Goal: Task Accomplishment & Management: Manage account settings

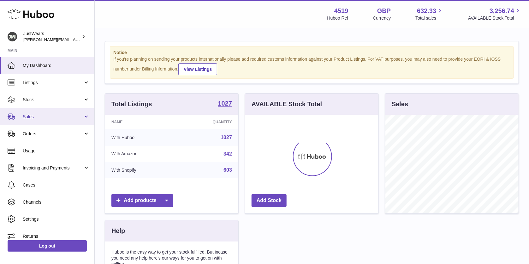
scroll to position [98, 133]
click at [53, 115] on span "Sales" at bounding box center [53, 117] width 60 height 6
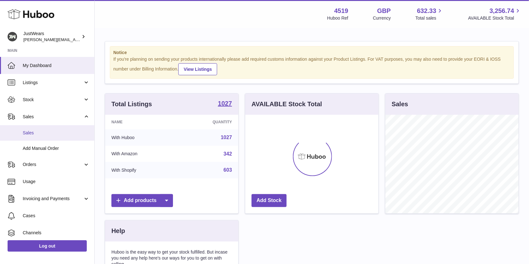
click at [64, 134] on span "Sales" at bounding box center [56, 133] width 67 height 6
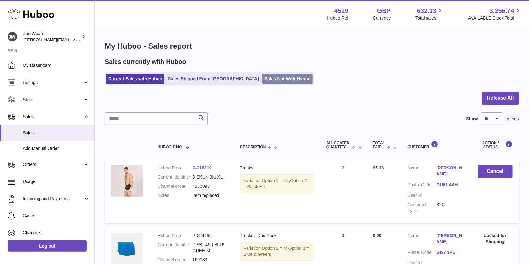
click at [266, 77] on link "Sales Not With Huboo" at bounding box center [287, 79] width 51 height 10
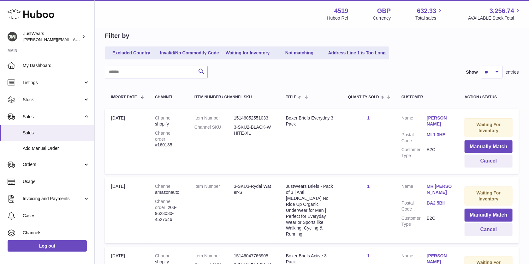
scroll to position [117, 0]
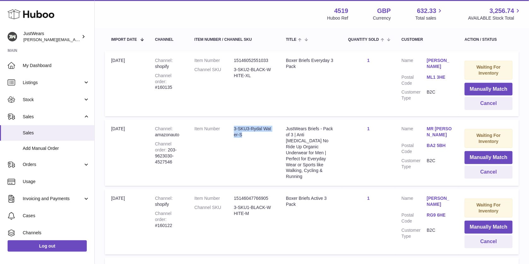
drag, startPoint x: 244, startPoint y: 134, endPoint x: 232, endPoint y: 127, distance: 13.7
click at [232, 127] on dl "Item Number 3-SKU3-Rydal Water-S" at bounding box center [233, 133] width 79 height 15
copy dd "3-SKU3-Rydal Water-S"
click at [492, 156] on button "Manually Match" at bounding box center [489, 157] width 48 height 13
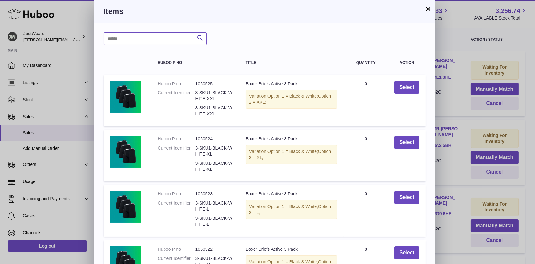
click at [138, 36] on input "text" at bounding box center [155, 38] width 103 height 13
paste input "**********"
click at [133, 38] on input "**********" at bounding box center [155, 38] width 103 height 13
drag, startPoint x: 133, startPoint y: 38, endPoint x: 142, endPoint y: 39, distance: 8.6
click at [142, 39] on input "**********" at bounding box center [155, 38] width 103 height 13
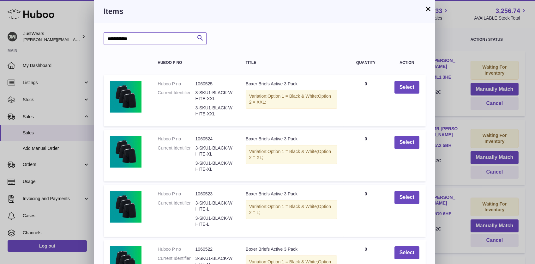
type input "**********"
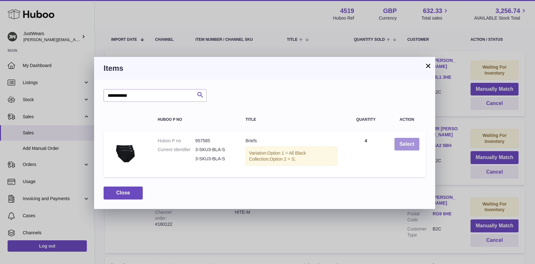
click at [410, 141] on button "Select" at bounding box center [406, 144] width 25 height 13
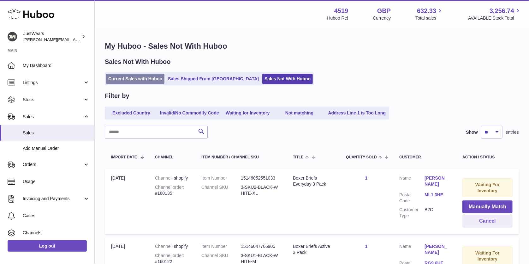
scroll to position [0, 0]
click at [136, 78] on link "Current Sales with Huboo" at bounding box center [135, 79] width 58 height 10
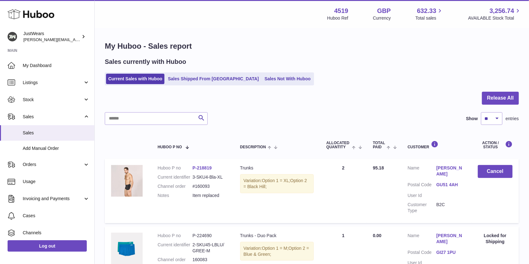
click at [20, 14] on icon at bounding box center [31, 14] width 47 height 13
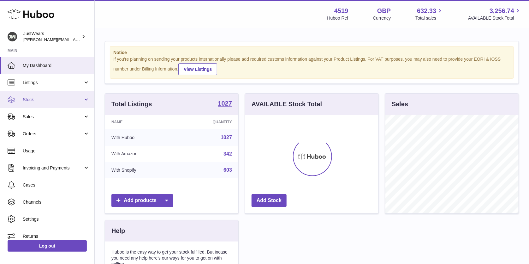
scroll to position [98, 133]
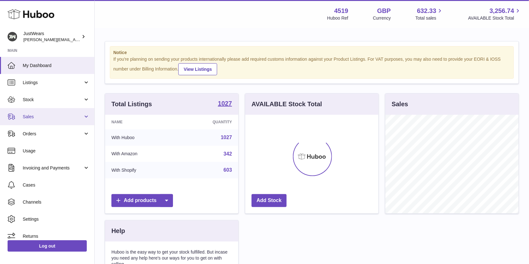
click at [66, 116] on span "Sales" at bounding box center [53, 117] width 60 height 6
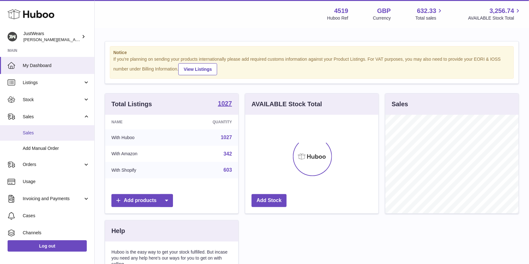
click at [70, 130] on span "Sales" at bounding box center [56, 133] width 67 height 6
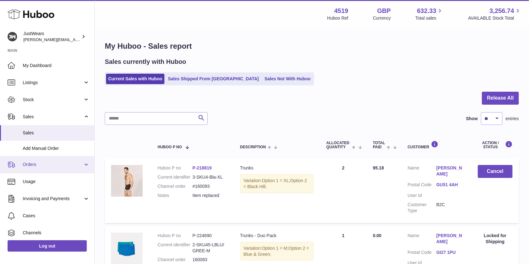
click at [73, 161] on span "Orders" at bounding box center [53, 164] width 60 height 6
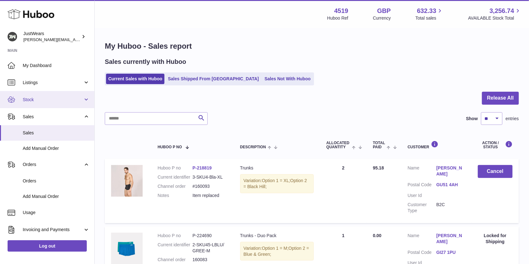
click at [54, 98] on span "Stock" at bounding box center [53, 100] width 60 height 6
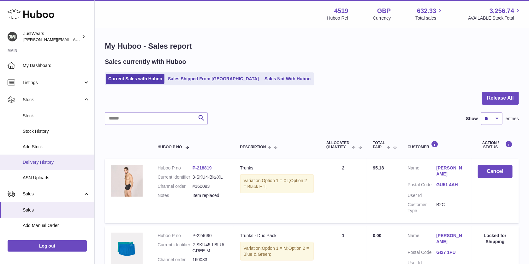
click at [62, 157] on link "Delivery History" at bounding box center [47, 161] width 94 height 15
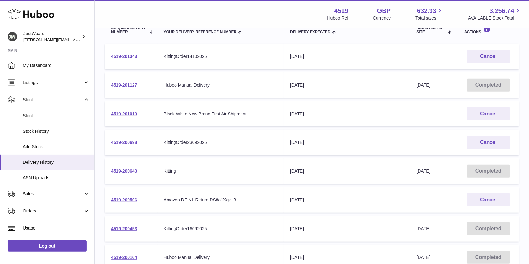
scroll to position [113, 0]
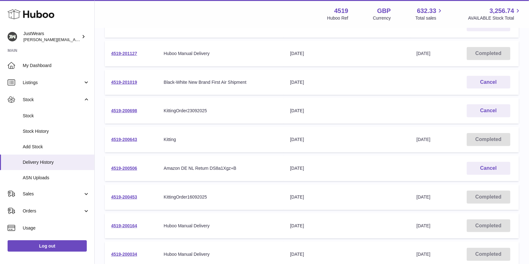
click at [176, 191] on td "Your Delivery Reference Number KittingOrder16092025" at bounding box center [221, 197] width 127 height 26
drag, startPoint x: 224, startPoint y: 196, endPoint x: 134, endPoint y: 181, distance: 91.2
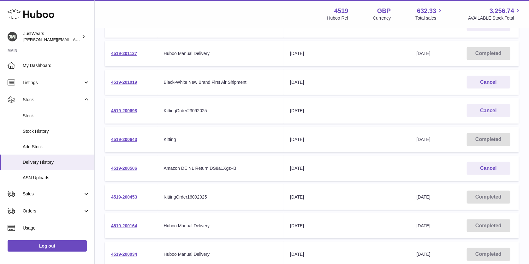
click at [134, 181] on table "Unique Delivery Number Your Delivery Reference Number Delivery Expected Receive…" at bounding box center [312, 142] width 414 height 314
click at [162, 187] on td "Your Delivery Reference Number KittingOrder16092025" at bounding box center [221, 197] width 127 height 26
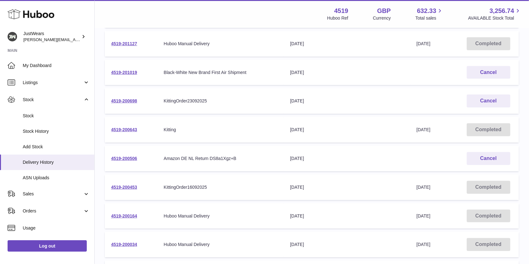
scroll to position [146, 0]
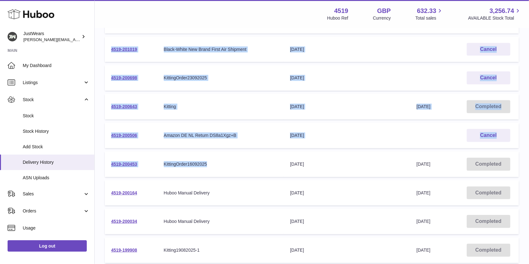
drag, startPoint x: 100, startPoint y: 160, endPoint x: 226, endPoint y: 167, distance: 126.4
click at [226, 167] on div "Delivery list Add Stock Search Show ** ** ** *** entries Unique Delivery Number…" at bounding box center [312, 89] width 434 height 412
click at [226, 167] on td "Your Delivery Reference Number KittingOrder16092025" at bounding box center [221, 164] width 127 height 26
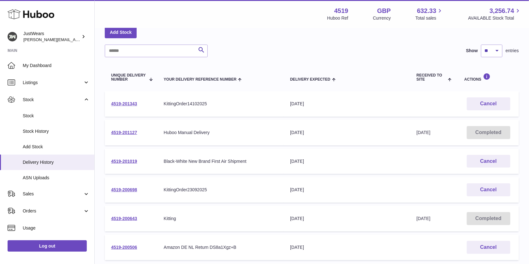
scroll to position [26, 0]
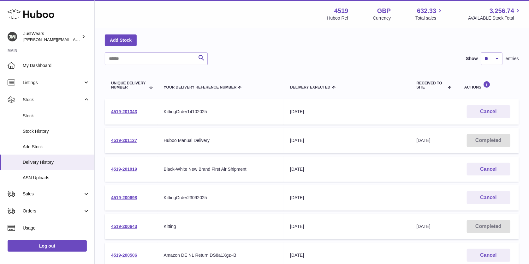
drag, startPoint x: 168, startPoint y: 166, endPoint x: 317, endPoint y: 170, distance: 149.4
click at [317, 170] on tr "4519-201019 Your Delivery Reference Number Black-White New Brand First Air Ship…" at bounding box center [312, 169] width 414 height 26
click at [327, 172] on td "Delivery Expected 8th Oct 2025" at bounding box center [347, 169] width 127 height 26
drag, startPoint x: 338, startPoint y: 170, endPoint x: 162, endPoint y: 170, distance: 175.8
click at [159, 171] on tr "4519-201019 Your Delivery Reference Number Black-White New Brand First Air Ship…" at bounding box center [312, 169] width 414 height 26
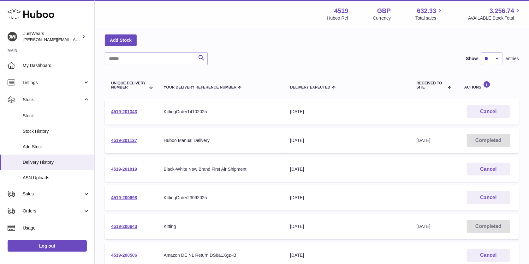
click at [163, 170] on td "Your Delivery Reference Number Black-White New Brand First Air Shipment" at bounding box center [221, 169] width 127 height 26
drag, startPoint x: 319, startPoint y: 165, endPoint x: 188, endPoint y: 155, distance: 132.1
click at [188, 156] on tr "4519-201019 Your Delivery Reference Number Black-White New Brand First Air Ship…" at bounding box center [312, 169] width 414 height 26
click at [188, 156] on td "Your Delivery Reference Number Black-White New Brand First Air Shipment" at bounding box center [221, 169] width 127 height 26
drag, startPoint x: 152, startPoint y: 192, endPoint x: 326, endPoint y: 202, distance: 174.2
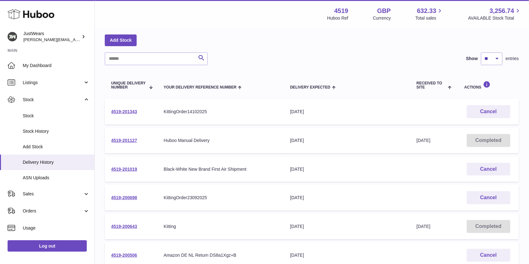
click at [326, 202] on tr "4519-200698 Your Delivery Reference Number KittingOrder23092025 Delivery Expect…" at bounding box center [312, 198] width 414 height 26
click at [326, 202] on td "Delivery Expected 23rd Sep 2025" at bounding box center [347, 198] width 127 height 26
drag, startPoint x: 329, startPoint y: 202, endPoint x: 266, endPoint y: 118, distance: 105.1
click at [266, 118] on tbody "4519-201343 Your Delivery Reference Number KittingOrder14102025 Delivery Expect…" at bounding box center [312, 240] width 414 height 283
click at [266, 118] on td "Your Delivery Reference Number KittingOrder14102025" at bounding box center [221, 112] width 127 height 26
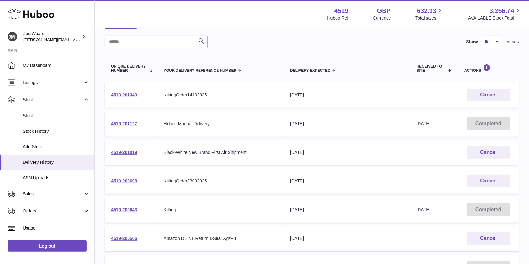
scroll to position [51, 0]
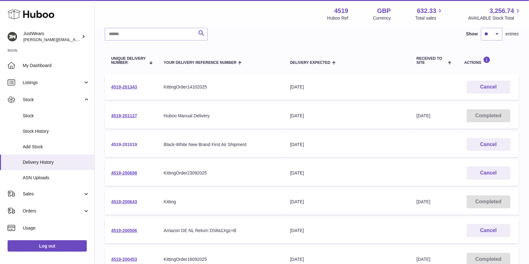
click at [121, 144] on link "4519-201019" at bounding box center [124, 144] width 26 height 5
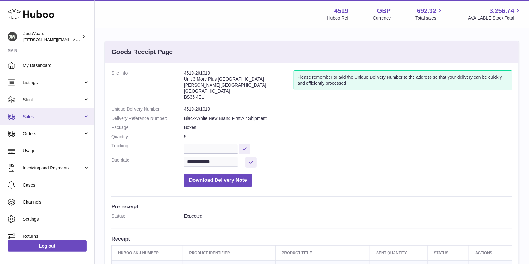
click at [51, 114] on span "Sales" at bounding box center [53, 117] width 60 height 6
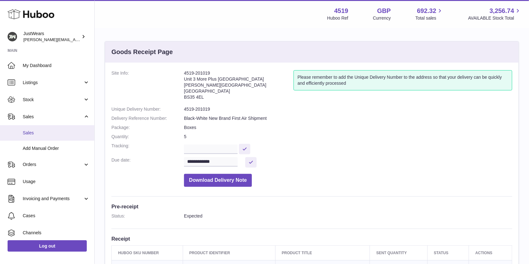
click at [49, 131] on span "Sales" at bounding box center [56, 133] width 67 height 6
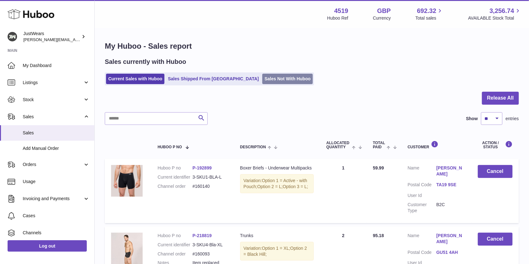
click at [262, 81] on link "Sales Not With Huboo" at bounding box center [287, 79] width 51 height 10
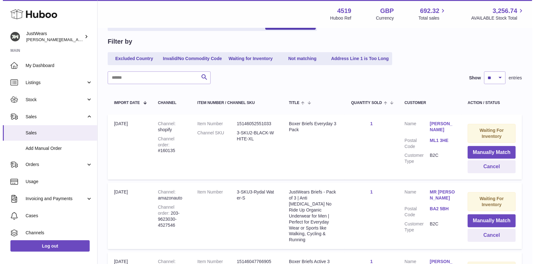
scroll to position [97, 0]
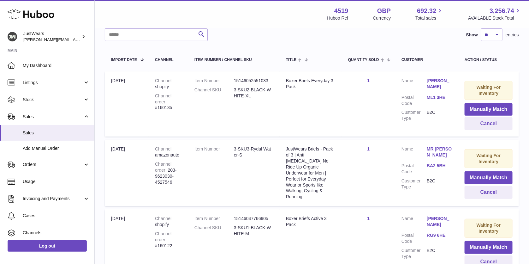
click at [431, 163] on link "BA2 5BH" at bounding box center [439, 166] width 25 height 6
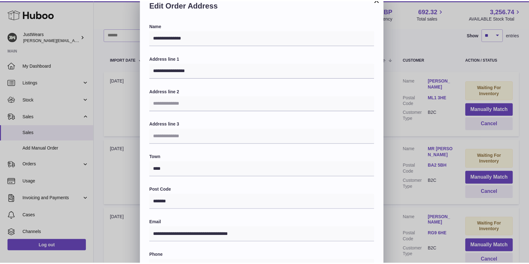
scroll to position [115, 0]
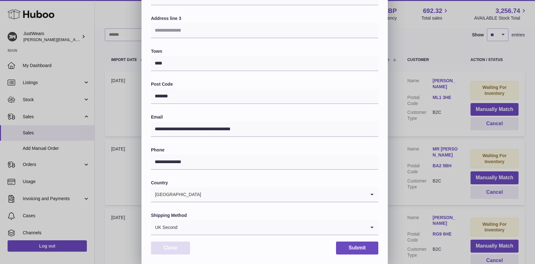
click at [183, 245] on button "Close" at bounding box center [170, 247] width 39 height 13
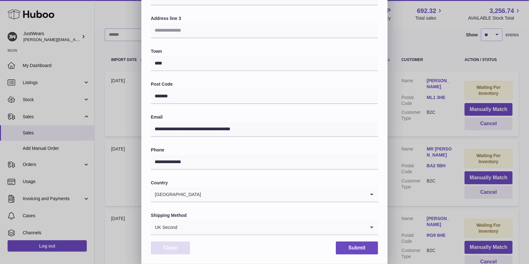
scroll to position [0, 0]
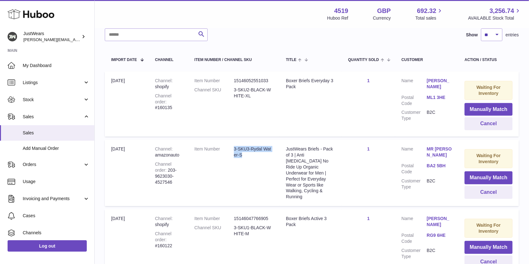
drag, startPoint x: 245, startPoint y: 154, endPoint x: 232, endPoint y: 144, distance: 16.4
click at [234, 146] on dd "3-SKU3-Rydal Water-S" at bounding box center [253, 152] width 39 height 12
copy dd "3-SKU3-Rydal Water-S"
click at [494, 177] on button "Manually Match" at bounding box center [489, 177] width 48 height 13
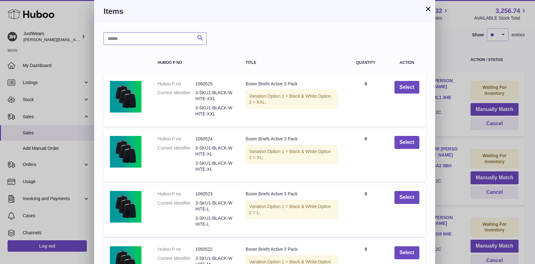
click at [155, 34] on input "text" at bounding box center [155, 38] width 103 height 13
paste input "**********"
type input "**********"
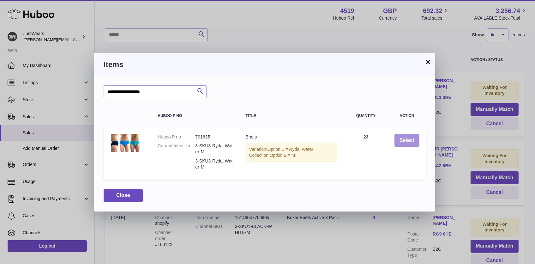
click at [406, 142] on button "Select" at bounding box center [406, 140] width 25 height 13
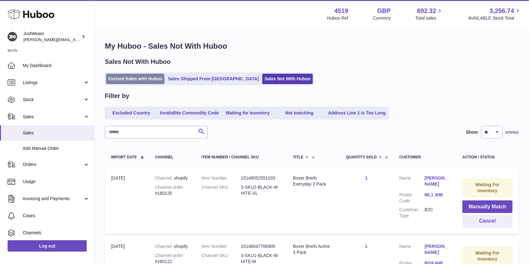
click at [127, 77] on link "Current Sales with Huboo" at bounding box center [135, 79] width 58 height 10
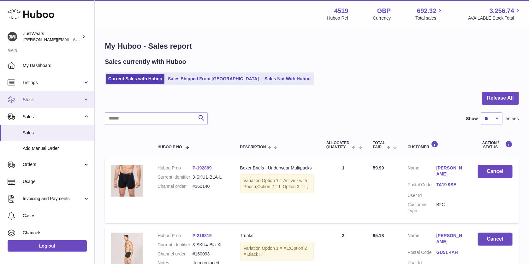
click at [59, 101] on span "Stock" at bounding box center [53, 100] width 60 height 6
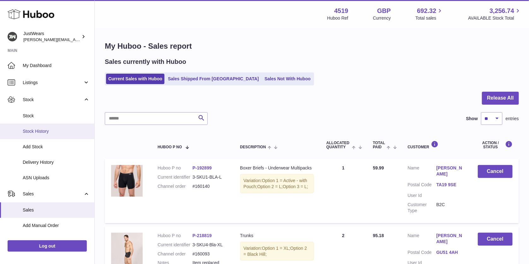
click at [56, 131] on span "Stock History" at bounding box center [56, 131] width 67 height 6
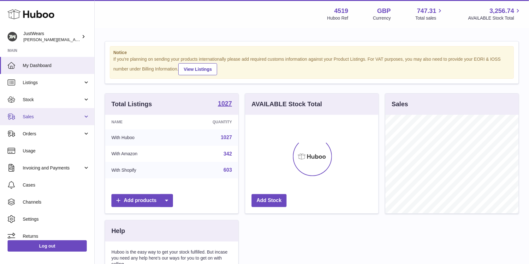
scroll to position [98, 133]
click at [51, 110] on link "Sales" at bounding box center [47, 116] width 94 height 17
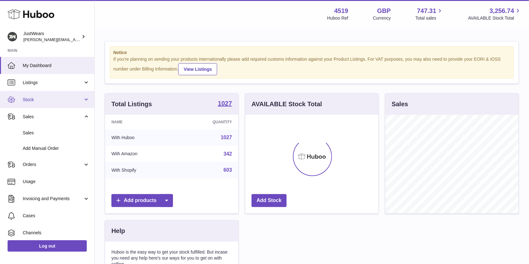
click at [51, 97] on span "Stock" at bounding box center [53, 100] width 60 height 6
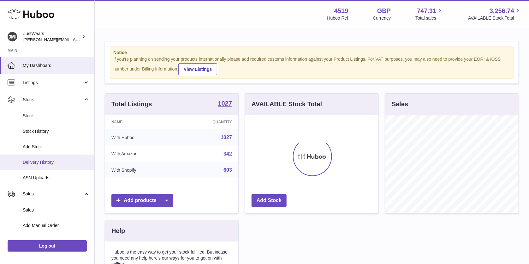
click at [47, 162] on span "Delivery History" at bounding box center [56, 162] width 67 height 6
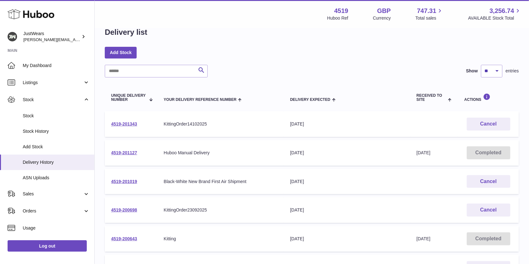
scroll to position [21, 0]
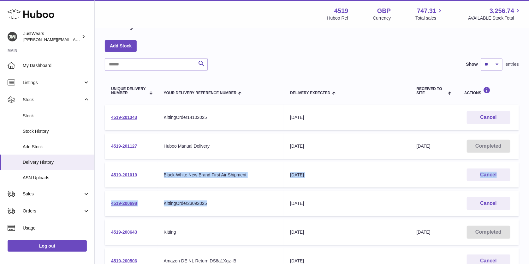
drag, startPoint x: 165, startPoint y: 163, endPoint x: 235, endPoint y: 207, distance: 82.9
click at [235, 207] on tbody "4519-201343 Your Delivery Reference Number KittingOrder14102025 Delivery Expect…" at bounding box center [312, 245] width 414 height 283
click at [235, 207] on td "Your Delivery Reference Number KittingOrder23092025" at bounding box center [221, 203] width 127 height 26
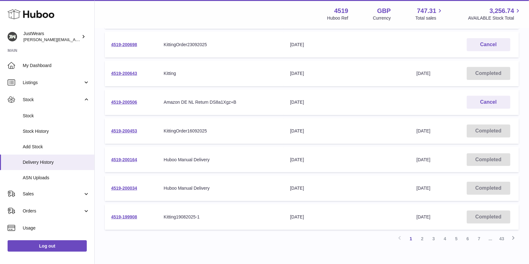
scroll to position [0, 0]
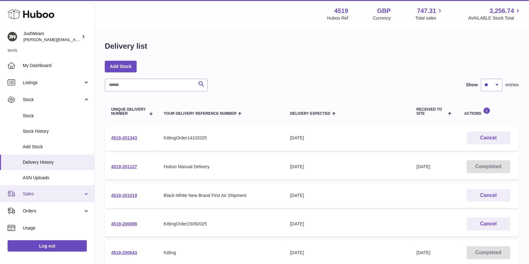
click at [64, 195] on span "Sales" at bounding box center [53, 194] width 60 height 6
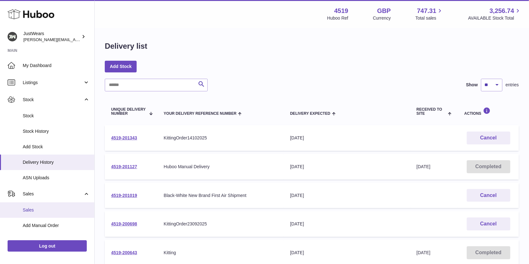
click at [69, 209] on span "Sales" at bounding box center [56, 210] width 67 height 6
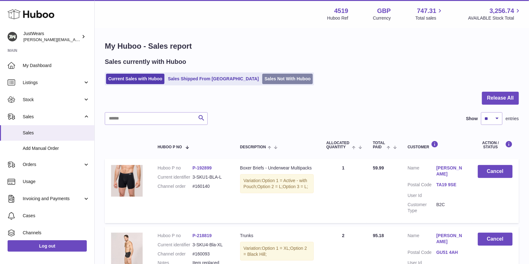
click at [262, 75] on link "Sales Not With Huboo" at bounding box center [287, 79] width 51 height 10
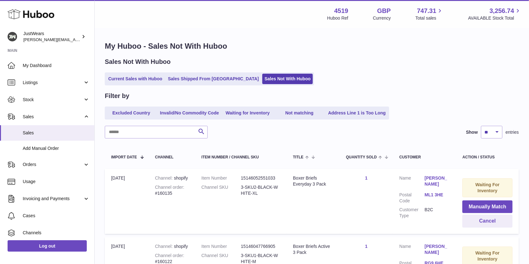
scroll to position [648, 0]
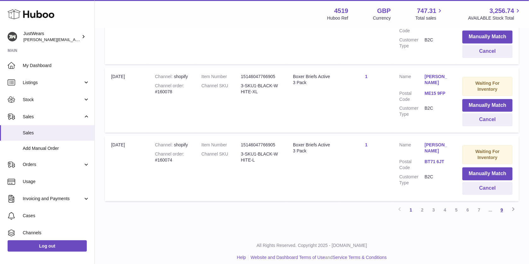
click at [500, 204] on link "9" at bounding box center [501, 209] width 11 height 11
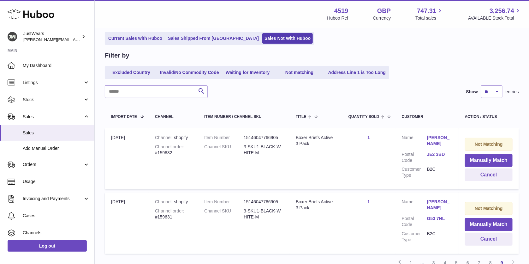
scroll to position [71, 0]
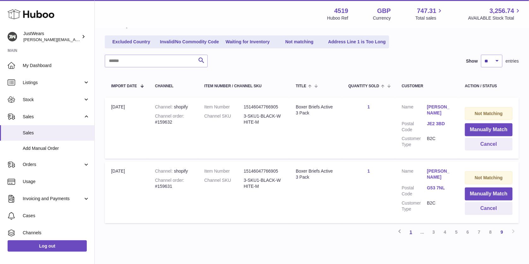
click at [413, 231] on link "1" at bounding box center [410, 231] width 11 height 11
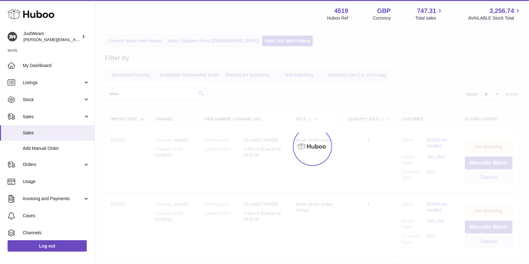
scroll to position [28, 0]
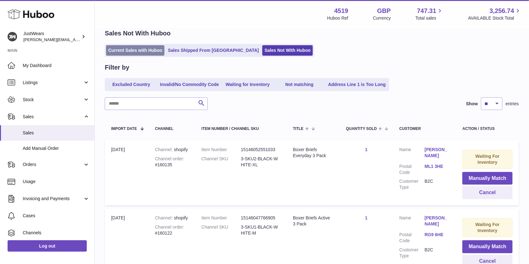
click at [123, 50] on link "Current Sales with Huboo" at bounding box center [135, 50] width 58 height 10
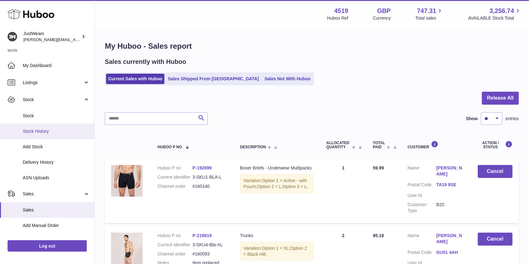
click at [58, 134] on link "Stock History" at bounding box center [47, 130] width 94 height 15
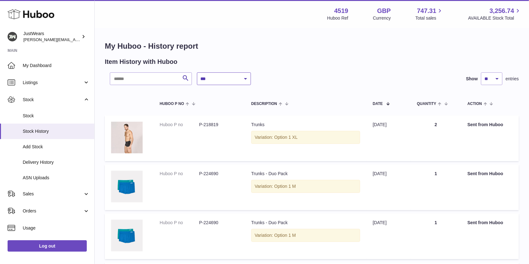
select select "*"
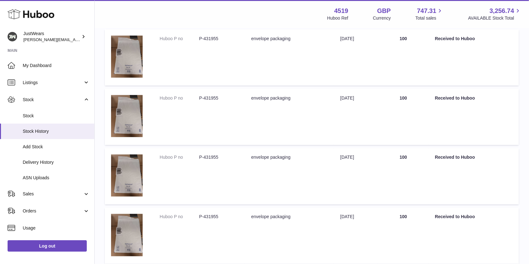
scroll to position [509, 0]
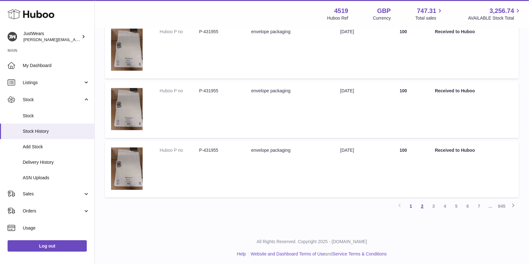
click at [421, 205] on link "2" at bounding box center [422, 205] width 11 height 11
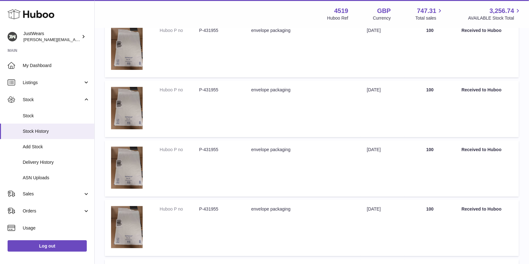
scroll to position [245, 0]
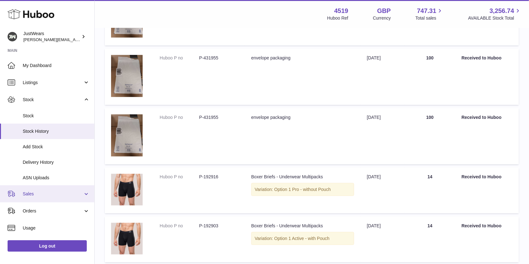
click at [56, 189] on link "Sales" at bounding box center [47, 193] width 94 height 17
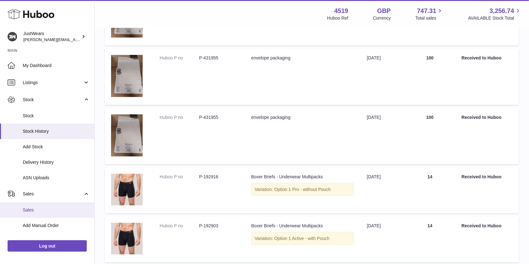
click at [64, 208] on span "Sales" at bounding box center [56, 210] width 67 height 6
